Goal: Navigation & Orientation: Find specific page/section

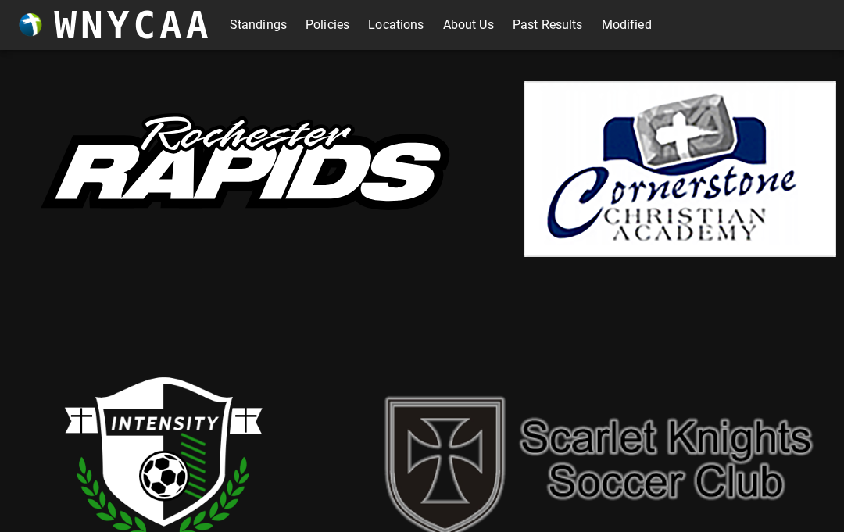
click at [251, 31] on link "Standings" at bounding box center [258, 25] width 57 height 25
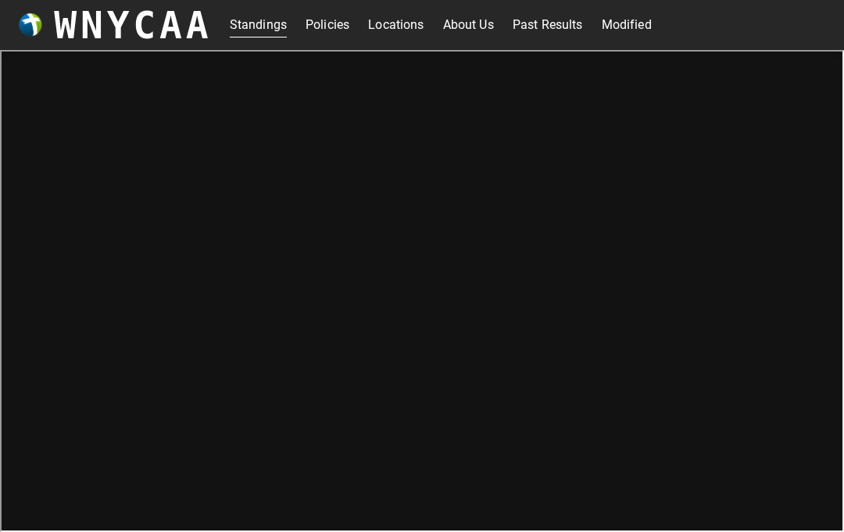
click at [407, 18] on link "Locations" at bounding box center [395, 25] width 55 height 25
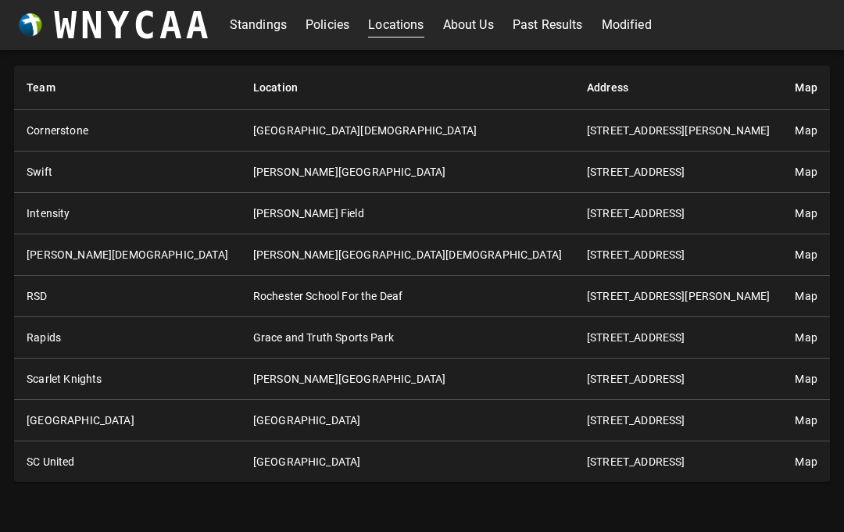
click at [795, 214] on link "Map" at bounding box center [806, 213] width 22 height 13
click at [139, 36] on h3 "WNYCAA" at bounding box center [133, 25] width 158 height 44
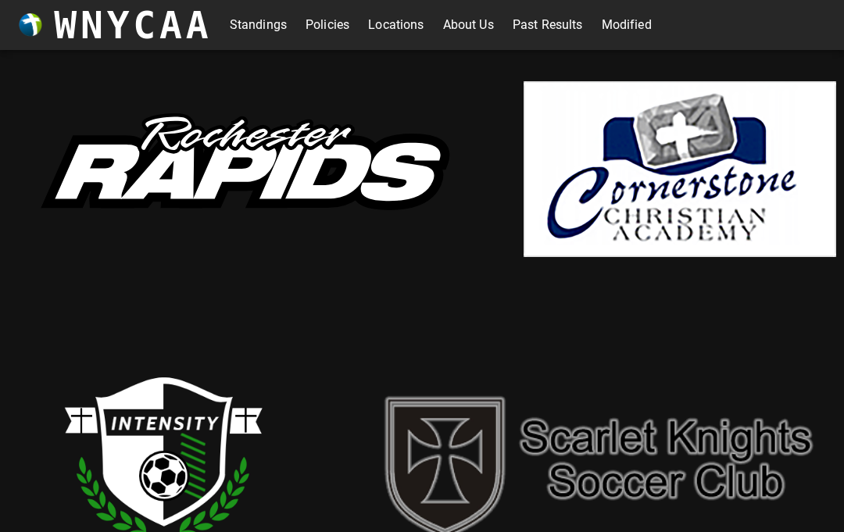
click at [389, 181] on img at bounding box center [242, 170] width 469 height 174
